Goal: Transaction & Acquisition: Purchase product/service

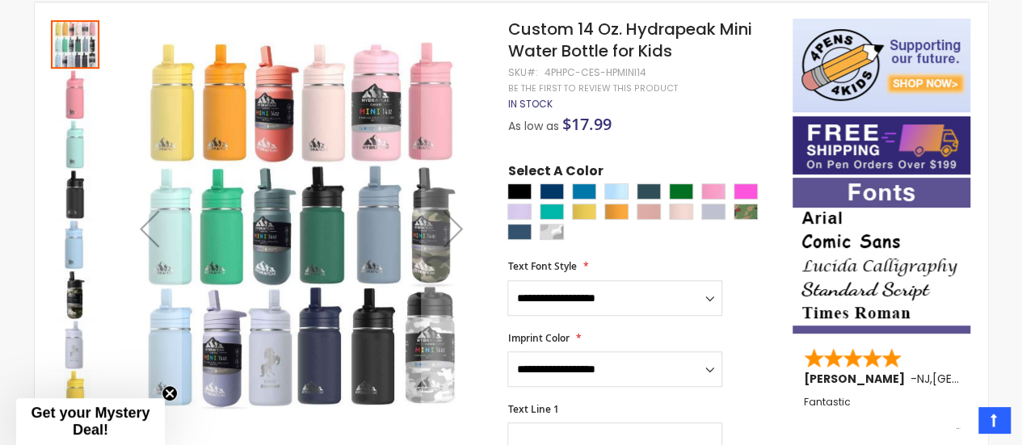
scroll to position [305, 0]
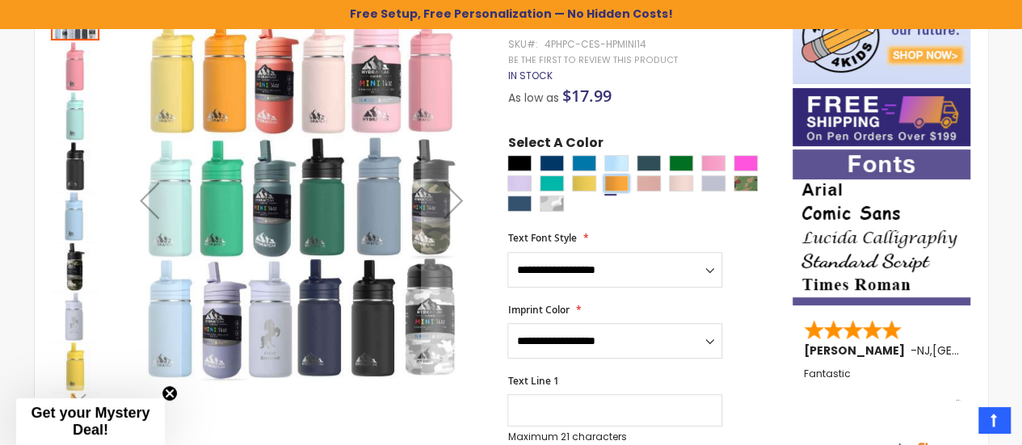
click at [613, 184] on div "Mango Yellow" at bounding box center [616, 183] width 24 height 16
type input "****"
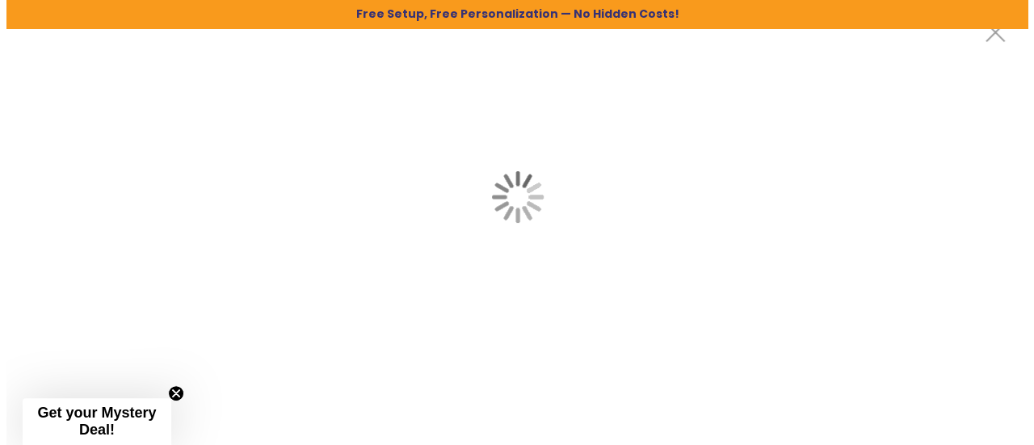
scroll to position [0, 0]
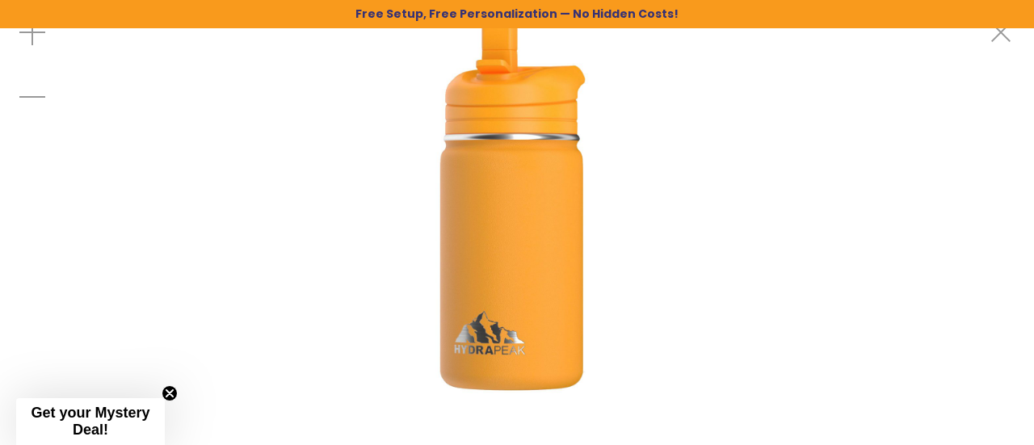
drag, startPoint x: 935, startPoint y: 195, endPoint x: 896, endPoint y: 298, distance: 110.7
drag, startPoint x: 652, startPoint y: 149, endPoint x: 642, endPoint y: 211, distance: 62.9
drag, startPoint x: 519, startPoint y: 191, endPoint x: 513, endPoint y: 246, distance: 54.5
click at [630, 12] on span "Free Setup, Free Personalization — No Hidden Costs!" at bounding box center [516, 10] width 323 height 24
click at [32, 94] on div "Zoom out" at bounding box center [32, 97] width 65 height 65
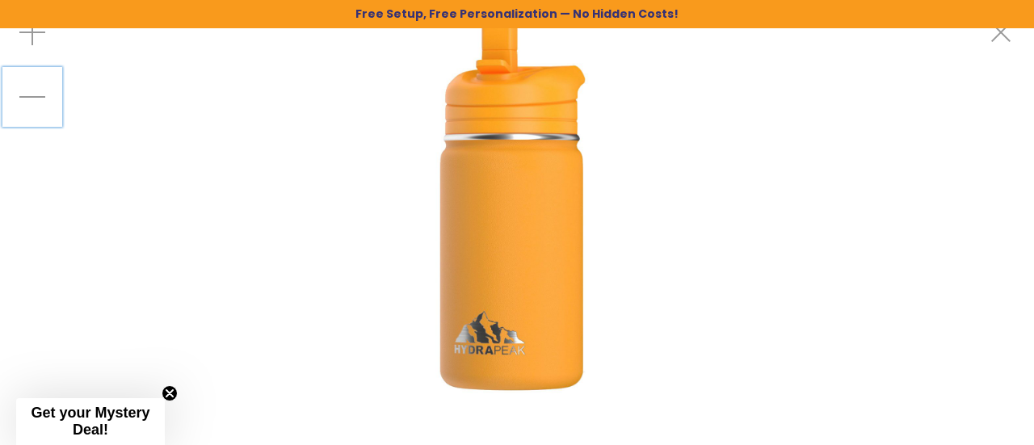
click at [32, 94] on div "Zoom out" at bounding box center [32, 97] width 65 height 65
click at [31, 40] on div "Zoom in" at bounding box center [32, 32] width 65 height 65
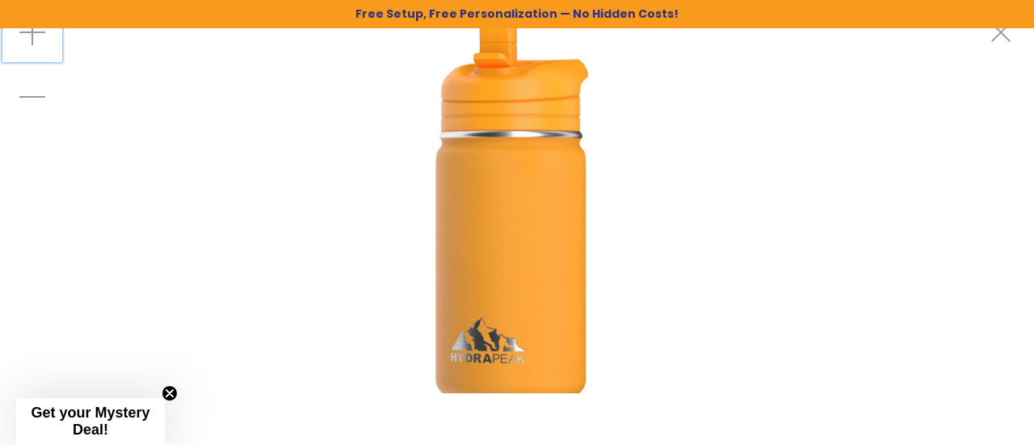
click at [31, 40] on div "Zoom in" at bounding box center [32, 32] width 65 height 65
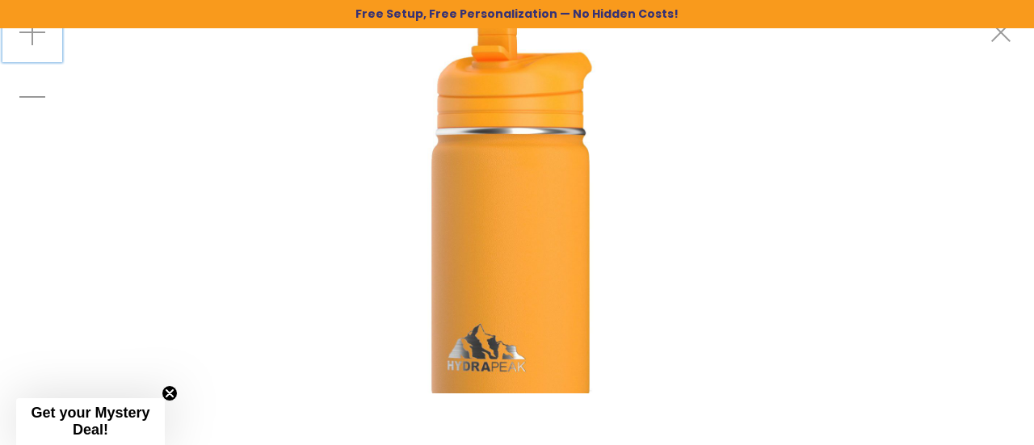
click at [31, 40] on div "Zoom in" at bounding box center [32, 32] width 65 height 65
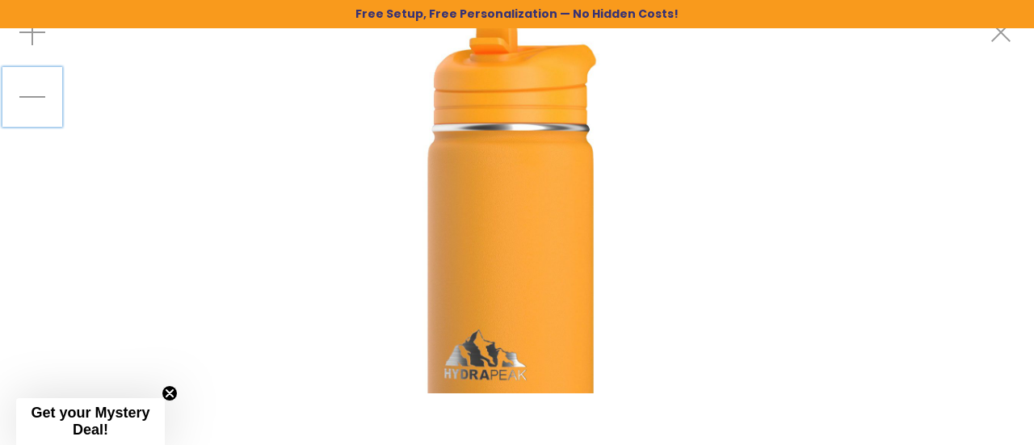
click at [27, 88] on div "Zoom out" at bounding box center [32, 97] width 65 height 65
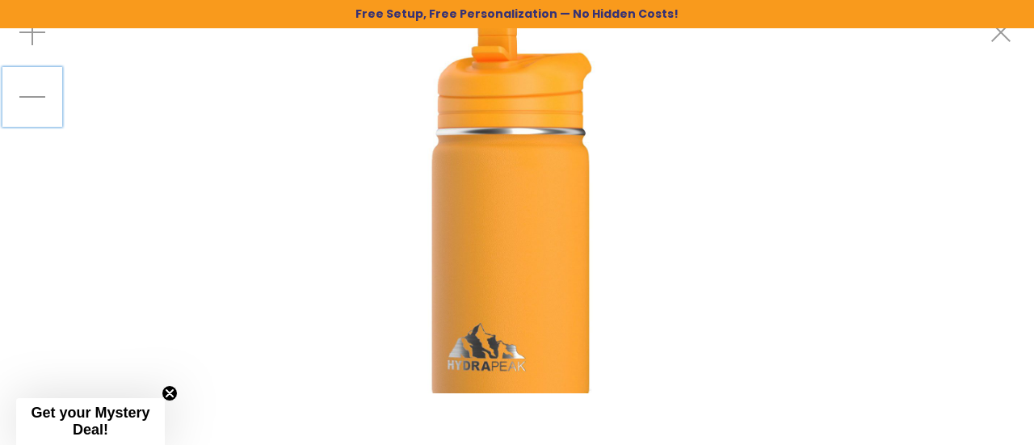
click at [29, 94] on div "Zoom out" at bounding box center [32, 97] width 65 height 65
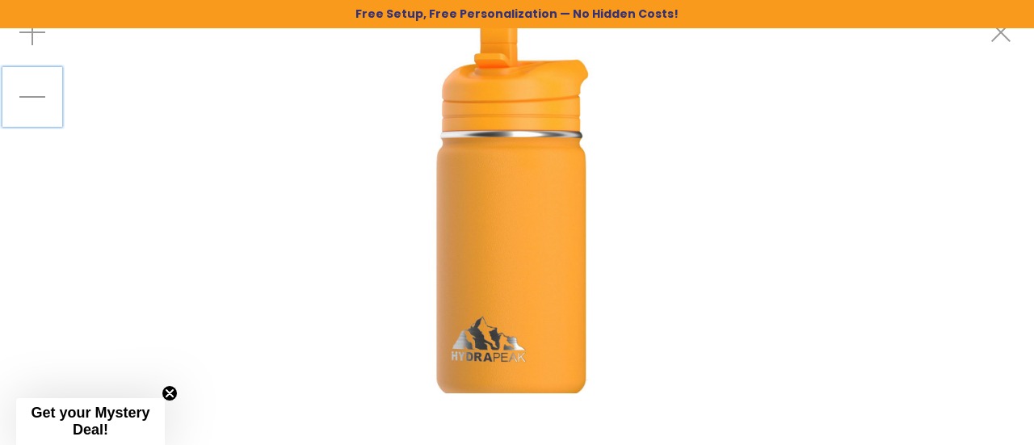
click at [29, 94] on div "Zoom out" at bounding box center [32, 97] width 65 height 65
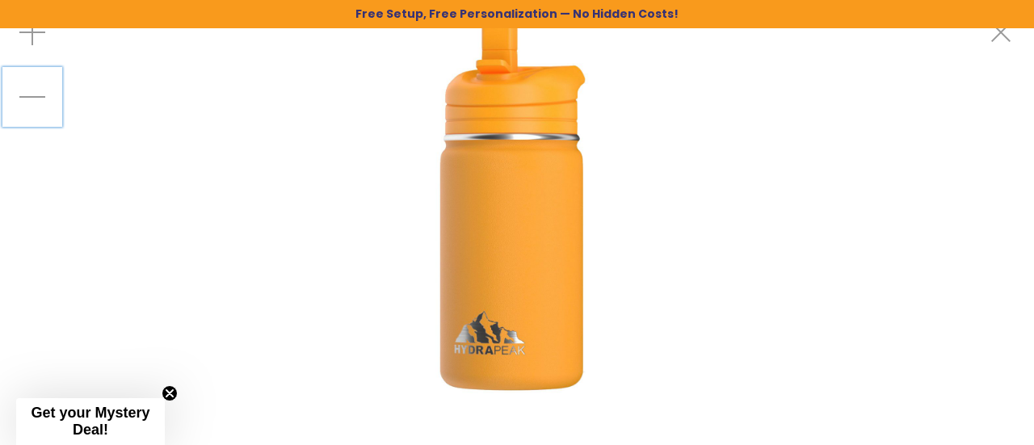
click at [29, 94] on div "Zoom out" at bounding box center [32, 97] width 65 height 65
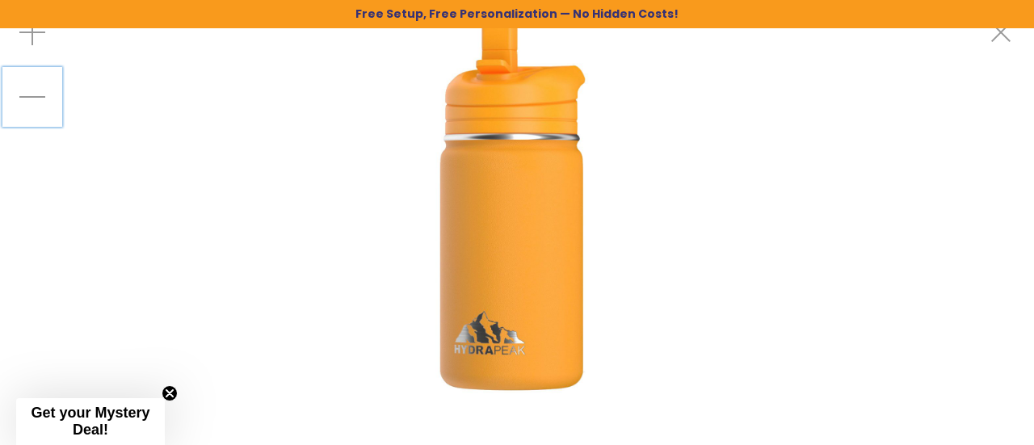
click at [29, 94] on div "Zoom out" at bounding box center [32, 97] width 65 height 65
click at [664, 209] on img at bounding box center [517, 196] width 393 height 393
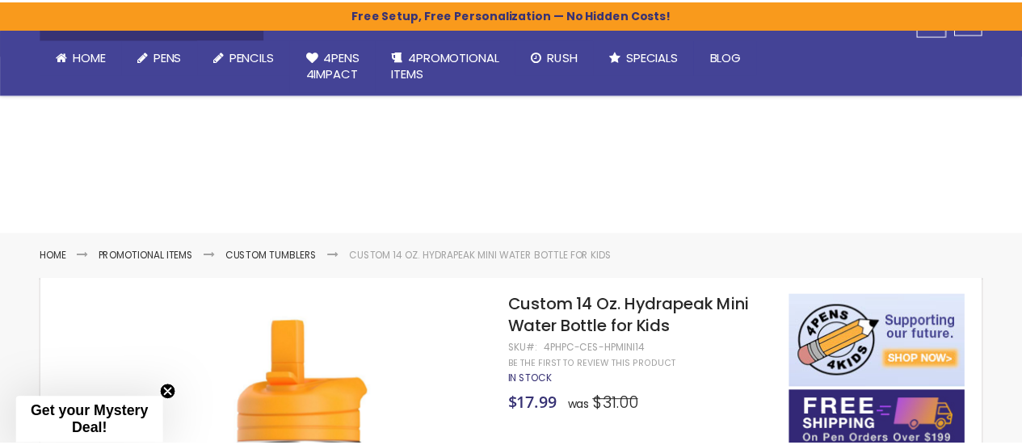
scroll to position [256, 0]
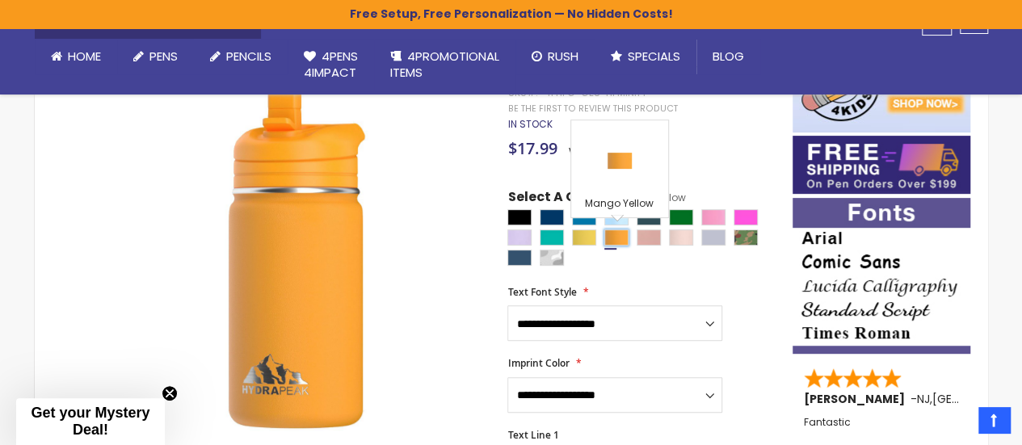
click at [614, 237] on div "Mango Yellow" at bounding box center [616, 237] width 24 height 16
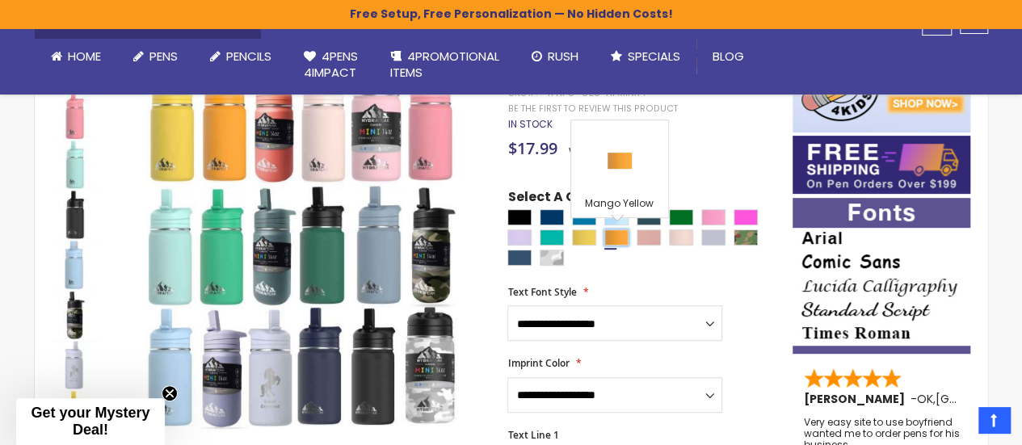
click at [615, 237] on div "Mango Yellow" at bounding box center [616, 237] width 24 height 16
type input "****"
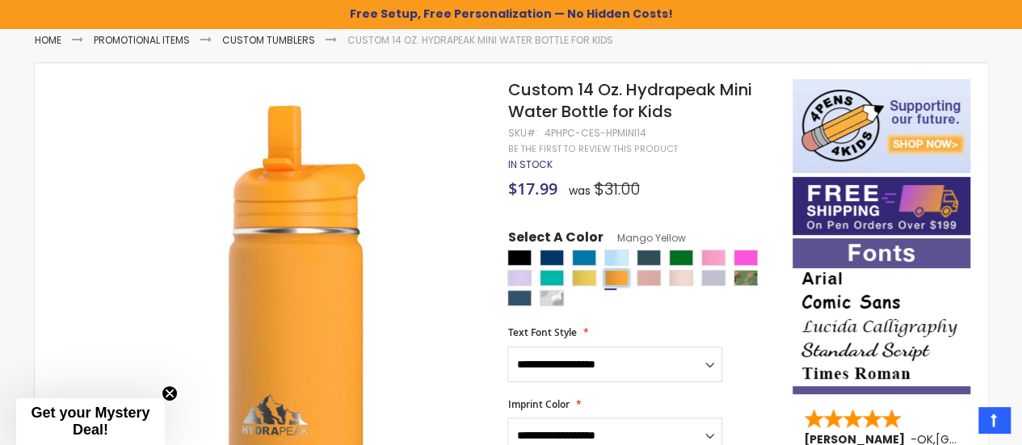
scroll to position [249, 0]
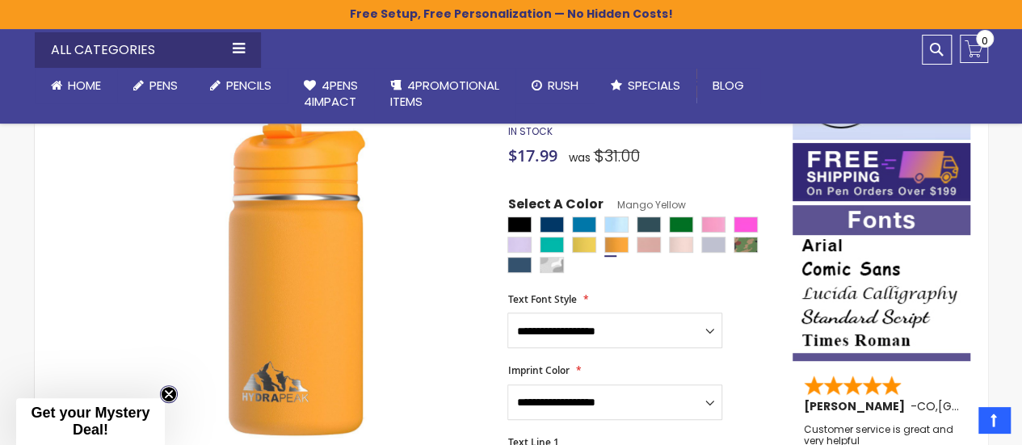
click at [172, 390] on circle "Close teaser" at bounding box center [169, 394] width 15 height 15
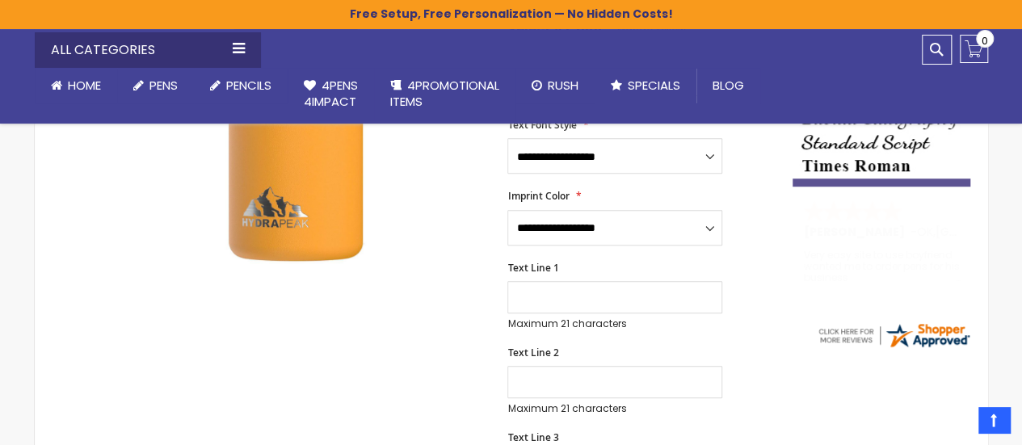
scroll to position [435, 0]
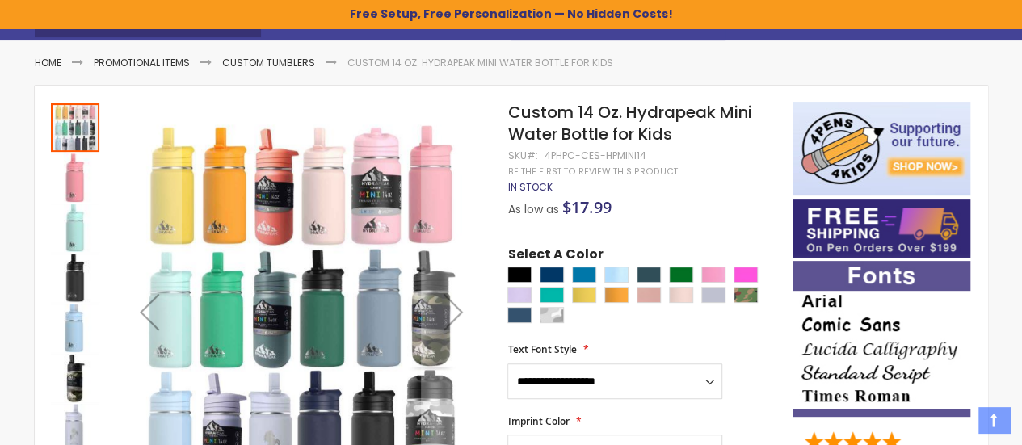
scroll to position [220, 0]
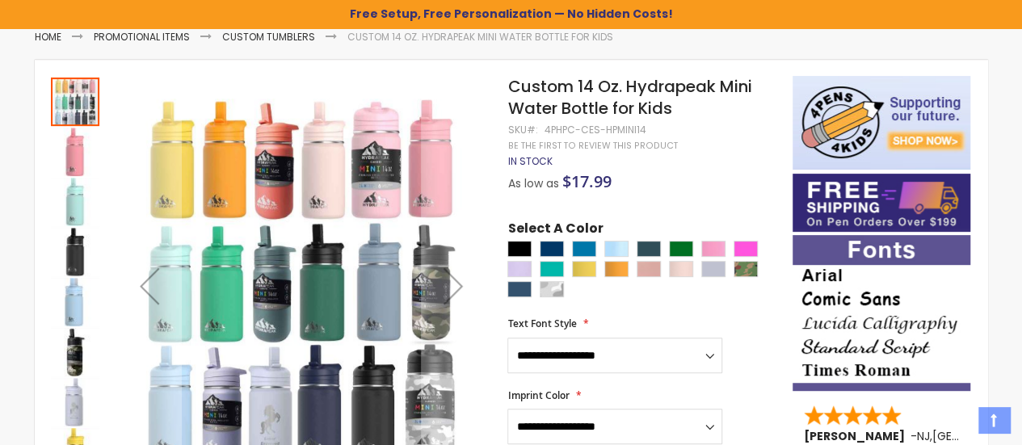
drag, startPoint x: 1032, startPoint y: 61, endPoint x: 1033, endPoint y: 99, distance: 38.0
click at [1021, 99] on html "The store will not work correctly when cookies are disabled. Free Setup, Free P…" at bounding box center [511, 2] width 1022 height 445
click at [616, 272] on div "Mango Yellow" at bounding box center [616, 269] width 24 height 16
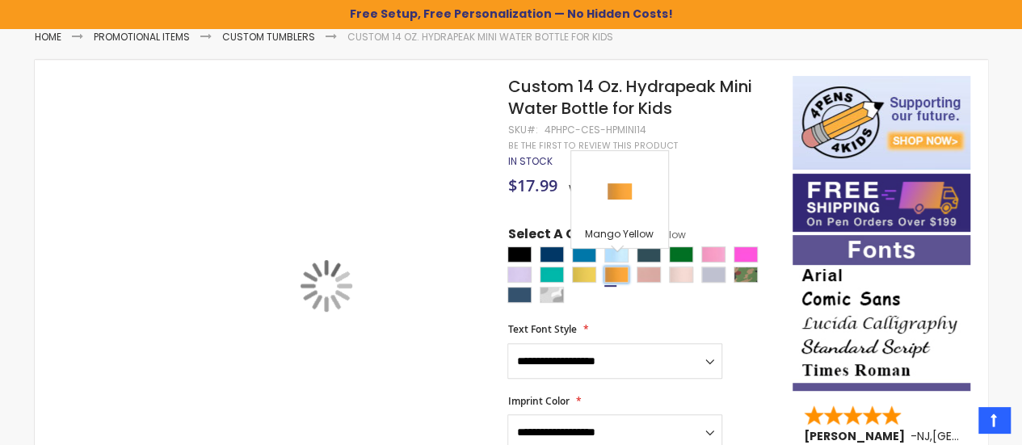
type input "****"
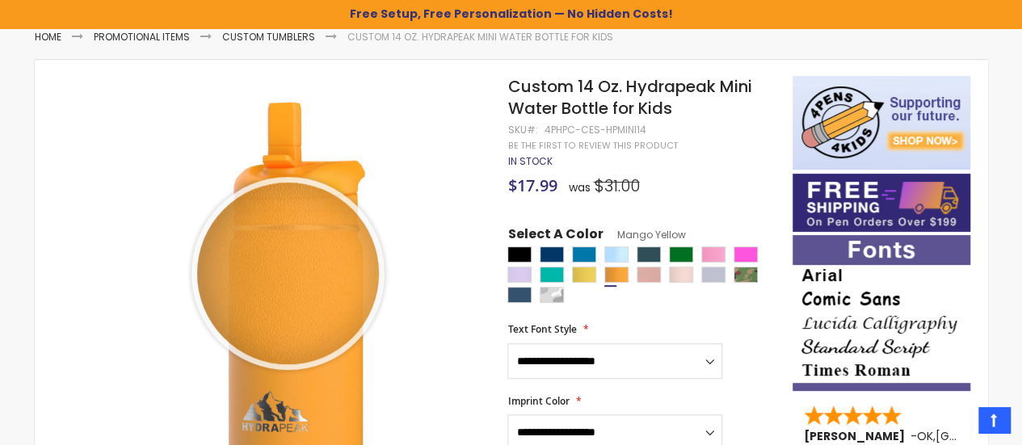
drag, startPoint x: 288, startPoint y: 272, endPoint x: 712, endPoint y: 322, distance: 427.0
click at [712, 323] on div "**********" at bounding box center [641, 350] width 268 height 55
